Goal: Information Seeking & Learning: Learn about a topic

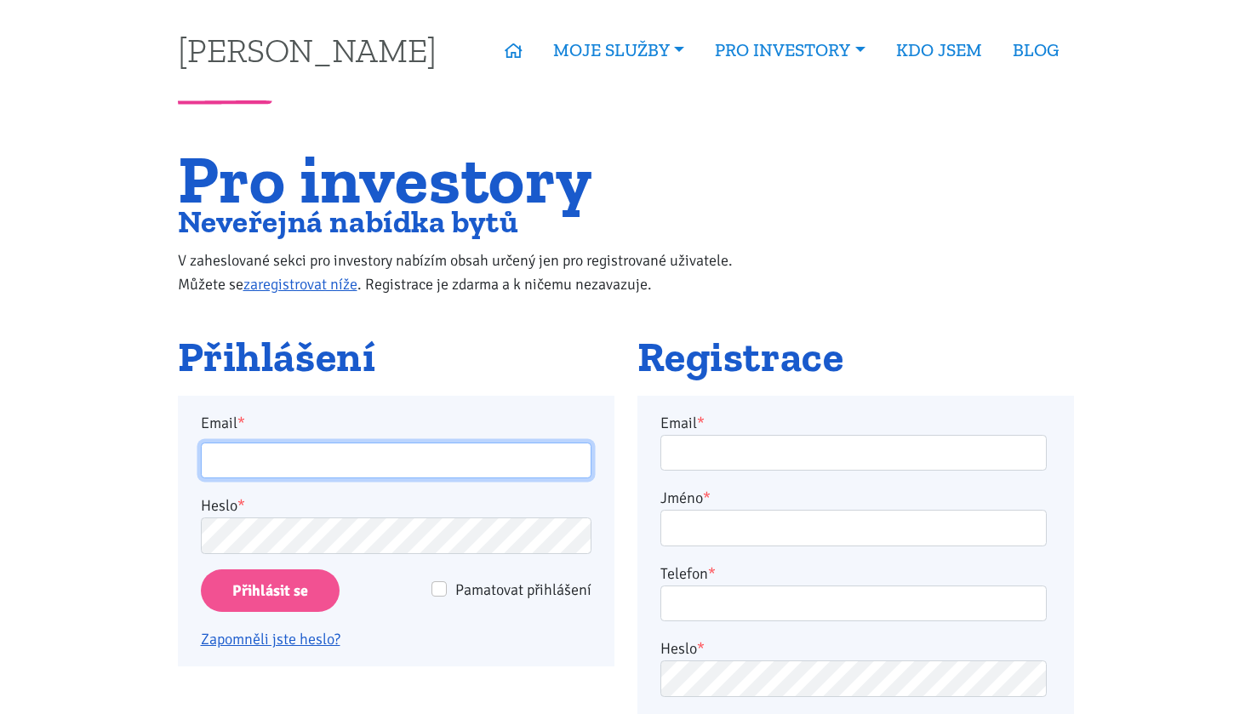
type input "dkutilova@seznam.cz"
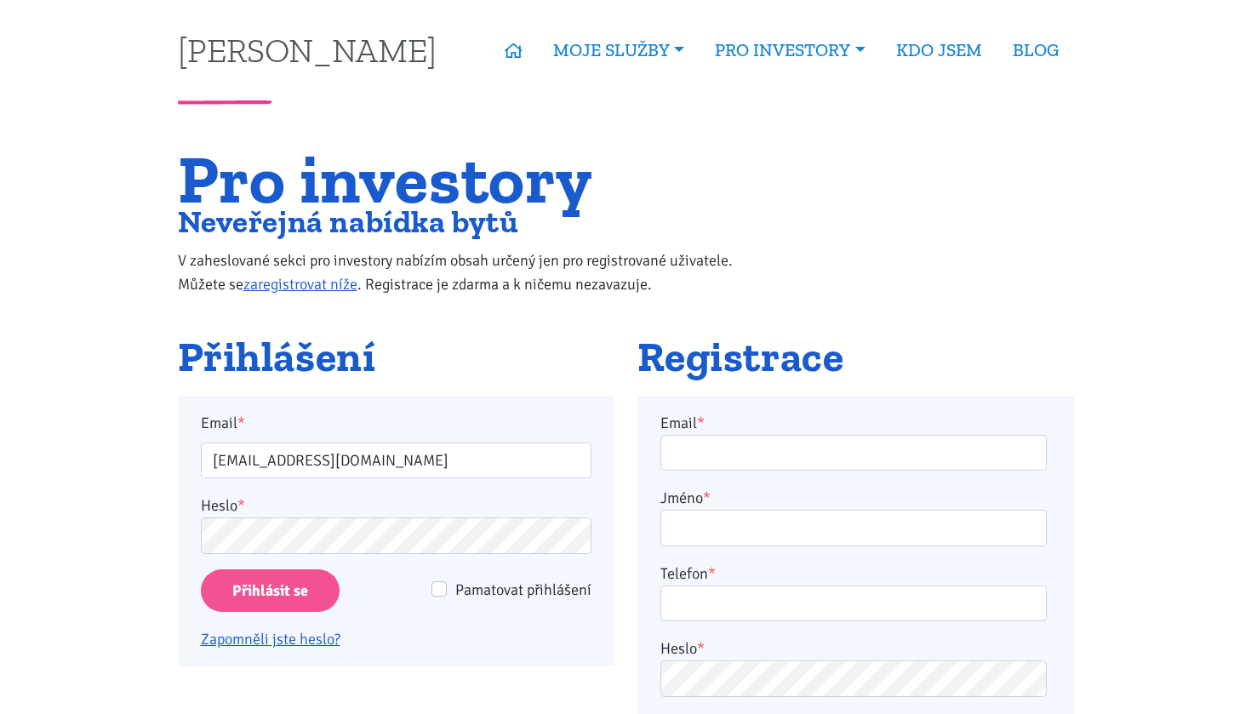
click at [306, 597] on input "Přihlásit se" at bounding box center [270, 591] width 139 height 43
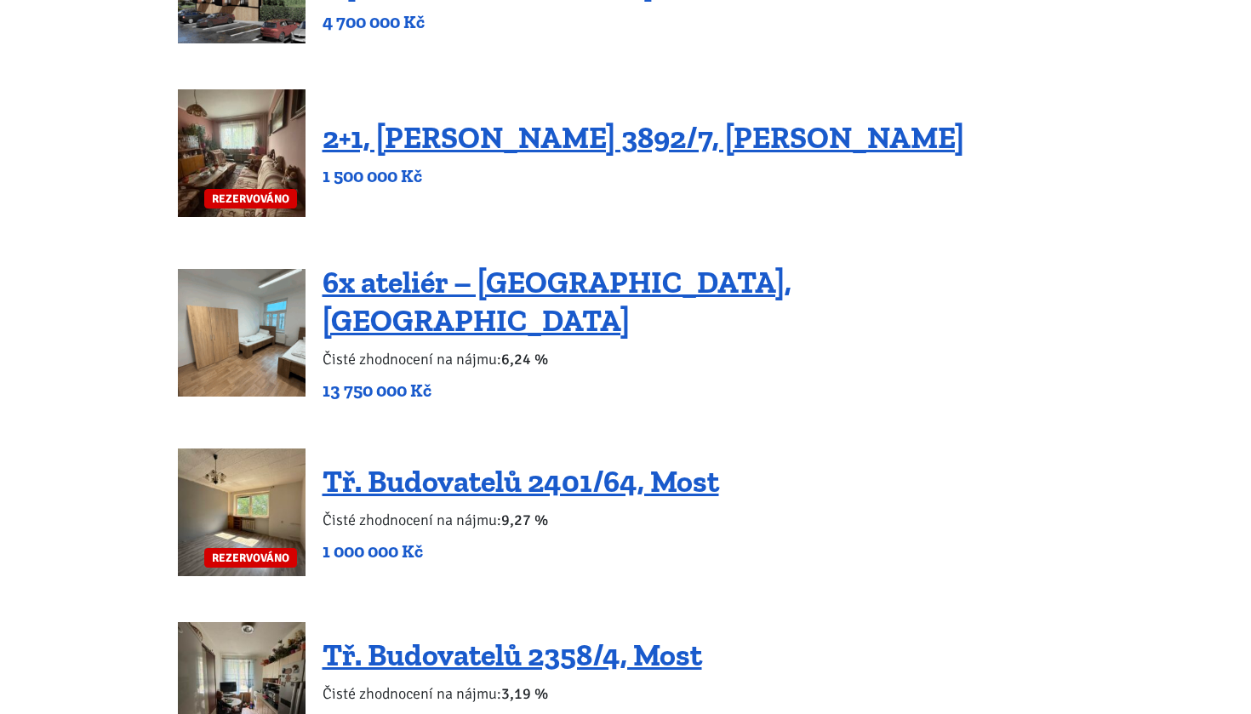
scroll to position [1586, 0]
click at [582, 120] on link "2+1, [PERSON_NAME] 3892/7, [PERSON_NAME]" at bounding box center [644, 137] width 642 height 37
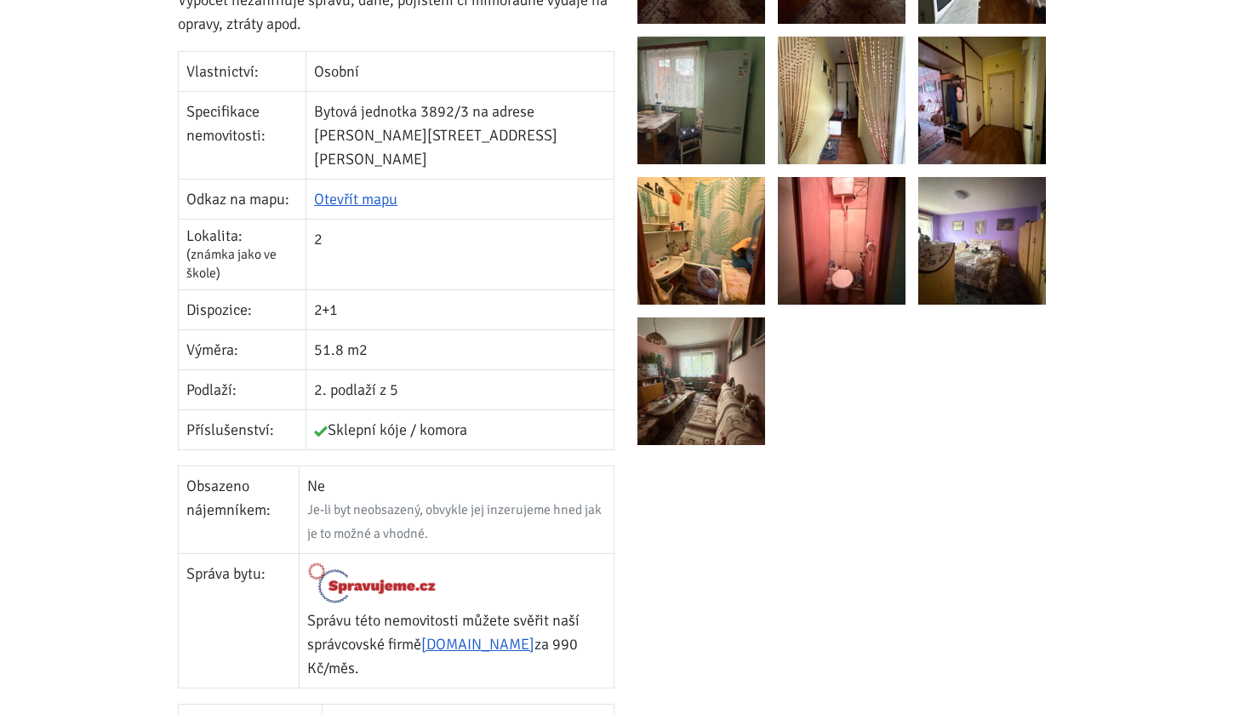
scroll to position [448, 0]
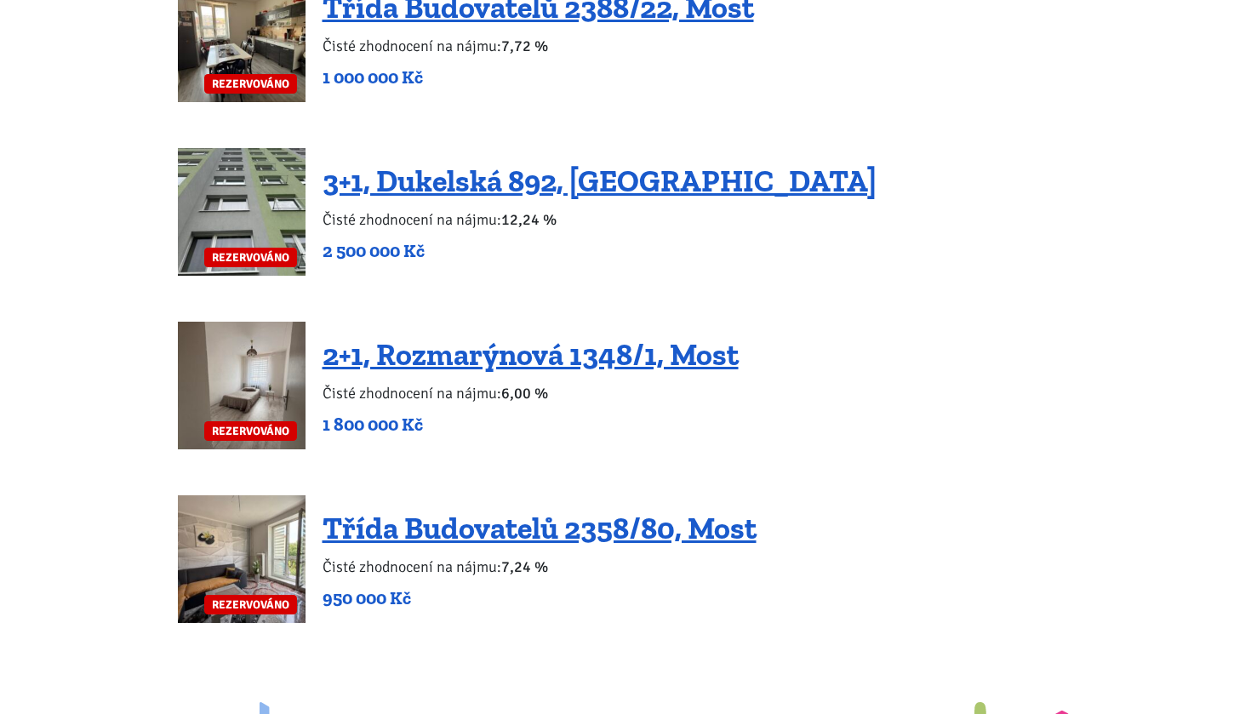
scroll to position [3614, 0]
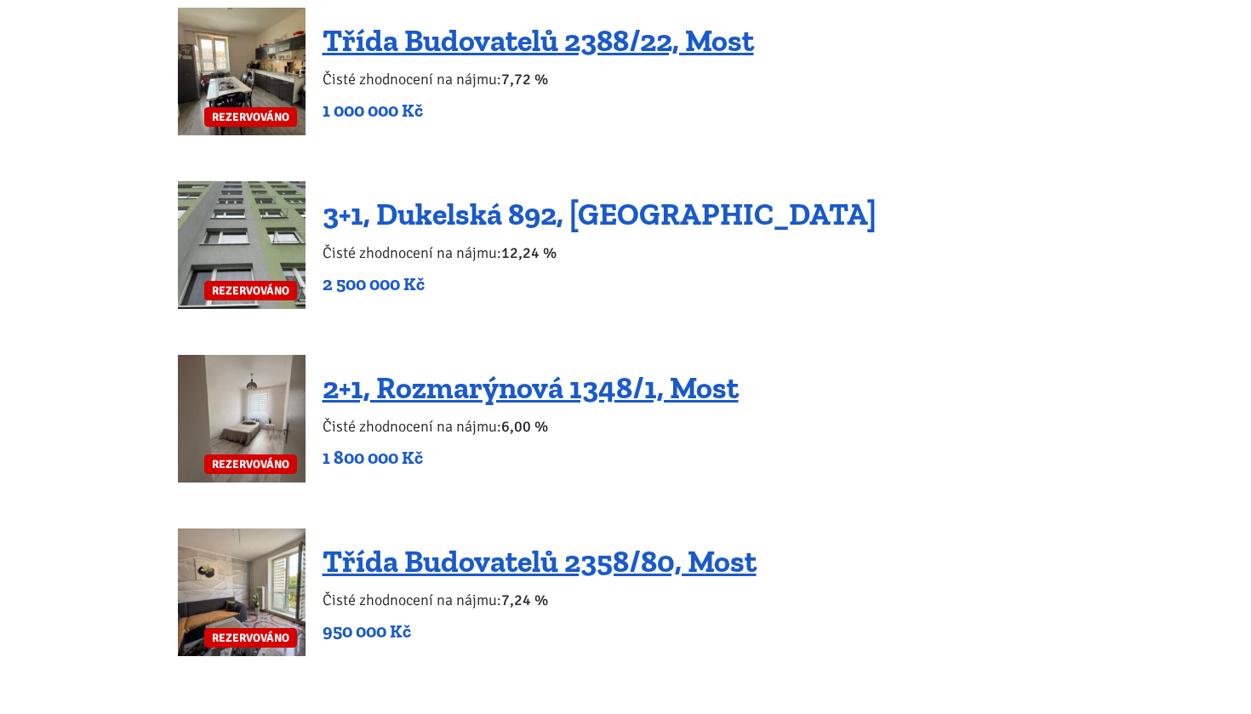
click at [524, 196] on link "3+1, Dukelská 892, [GEOGRAPHIC_DATA]" at bounding box center [600, 214] width 554 height 37
